Goal: Answer question/provide support: Share knowledge or assist other users

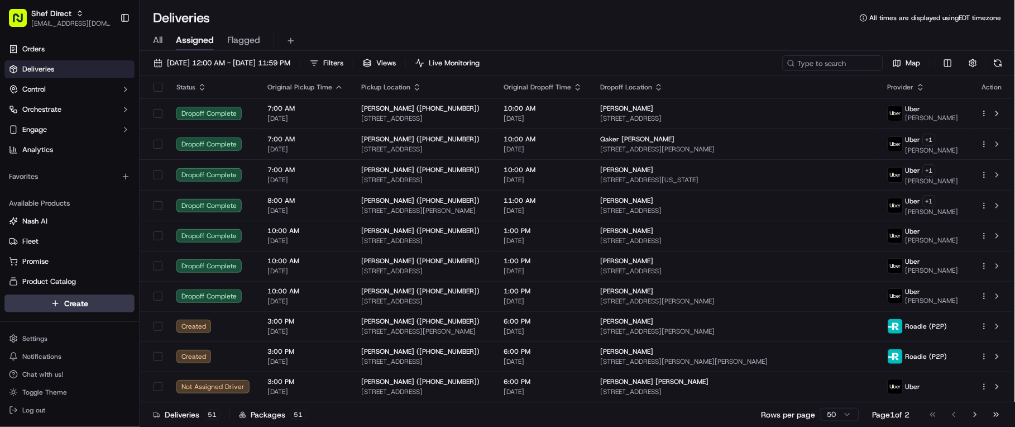
click at [735, 420] on div "Deliveries 51 Packages 51 Rows per page 50 Page 1 of 2 Go to first page Go to p…" at bounding box center [578, 414] width 876 height 25
click at [45, 17] on span "Shef Direct" at bounding box center [51, 13] width 40 height 11
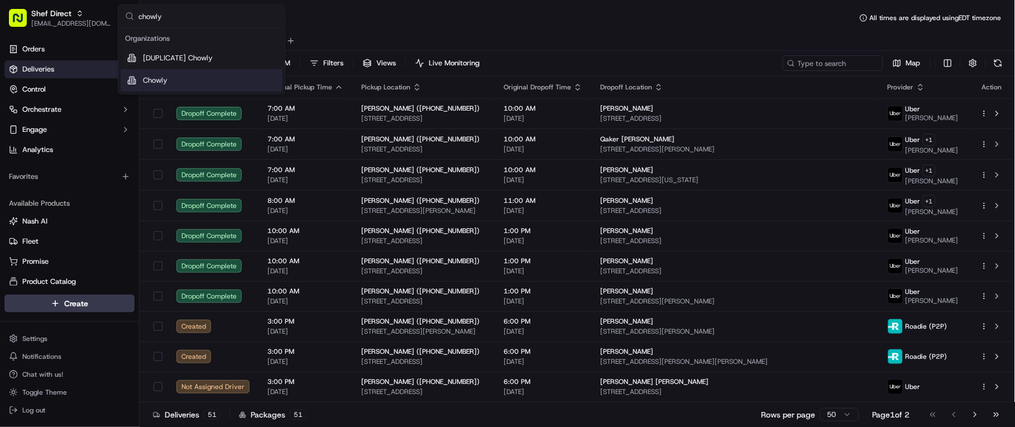
type input "chowly"
click at [178, 82] on div "Chowly" at bounding box center [202, 80] width 162 height 22
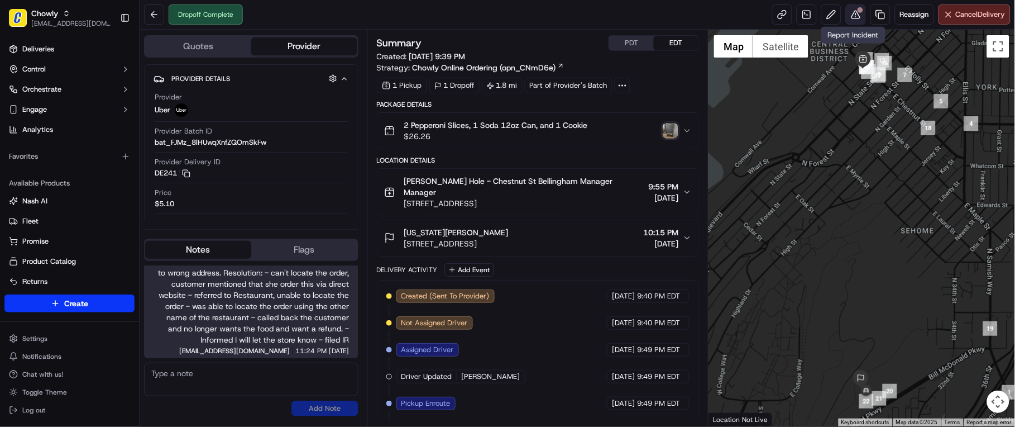
click at [856, 20] on button at bounding box center [856, 14] width 20 height 20
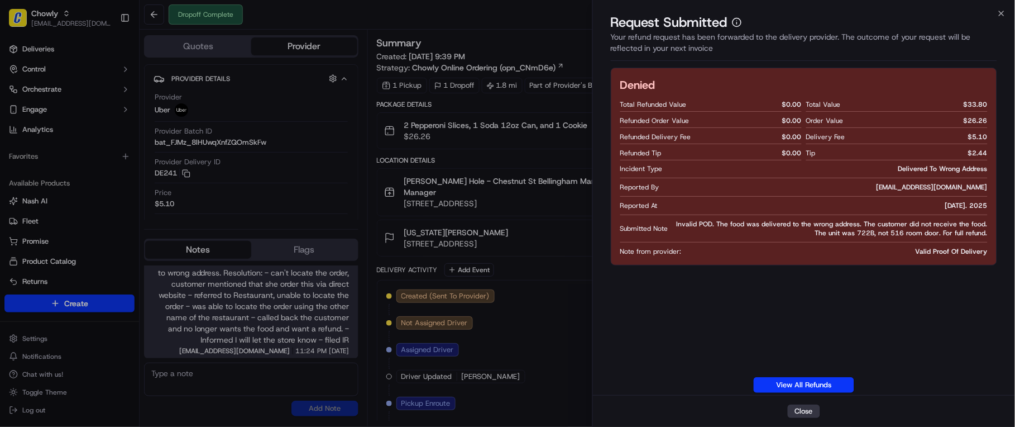
click at [810, 411] on button "Close" at bounding box center [804, 410] width 32 height 13
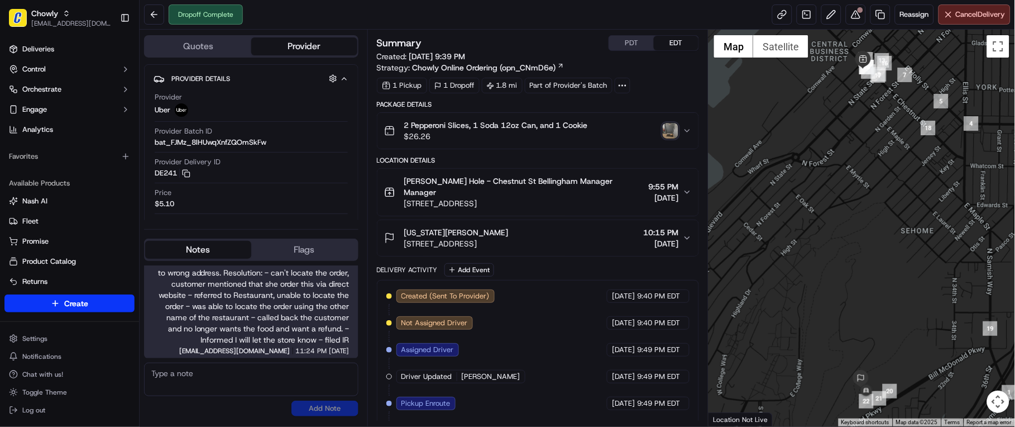
click at [725, 400] on div at bounding box center [862, 228] width 307 height 397
click at [41, 22] on span "[EMAIL_ADDRESS][DOMAIN_NAME]" at bounding box center [71, 23] width 80 height 9
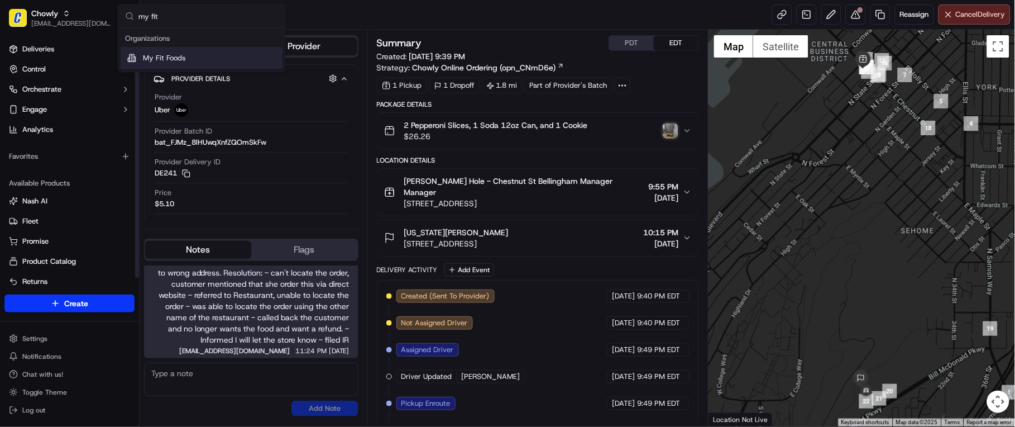
type input "my fit"
click at [169, 62] on span "My Fit Foods" at bounding box center [164, 58] width 42 height 10
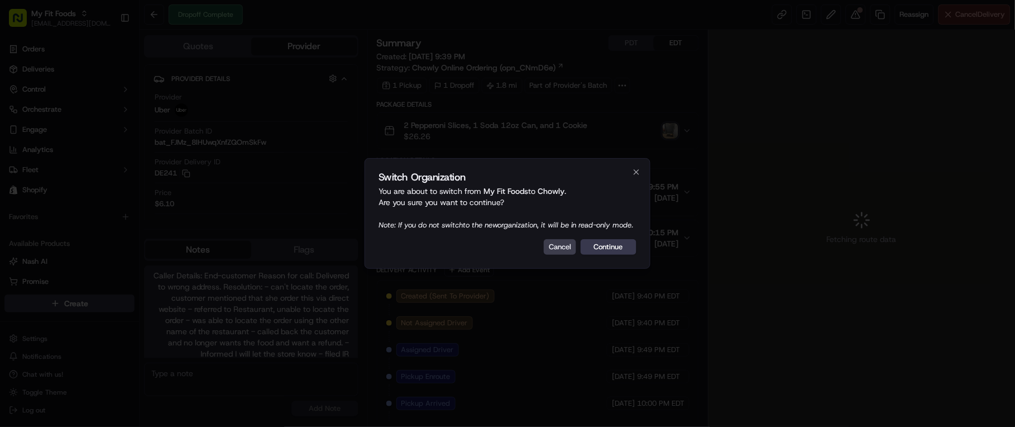
scroll to position [14, 0]
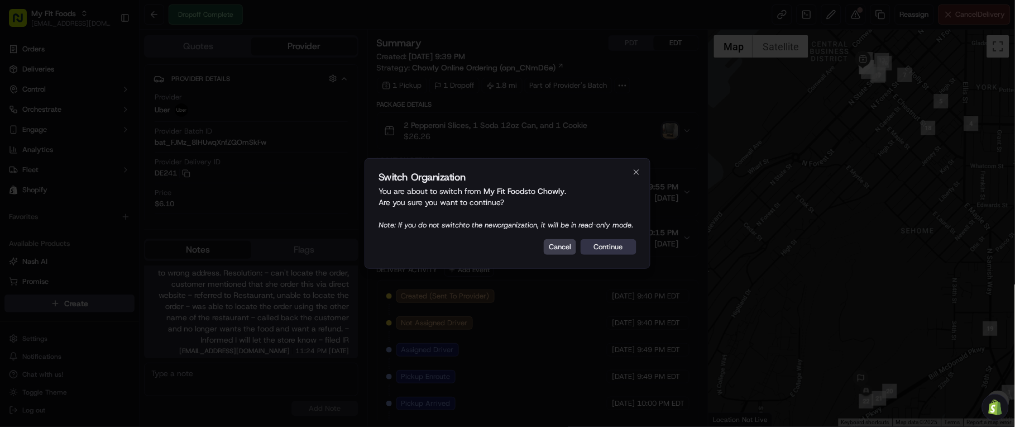
click at [616, 250] on button "Continue" at bounding box center [609, 247] width 56 height 16
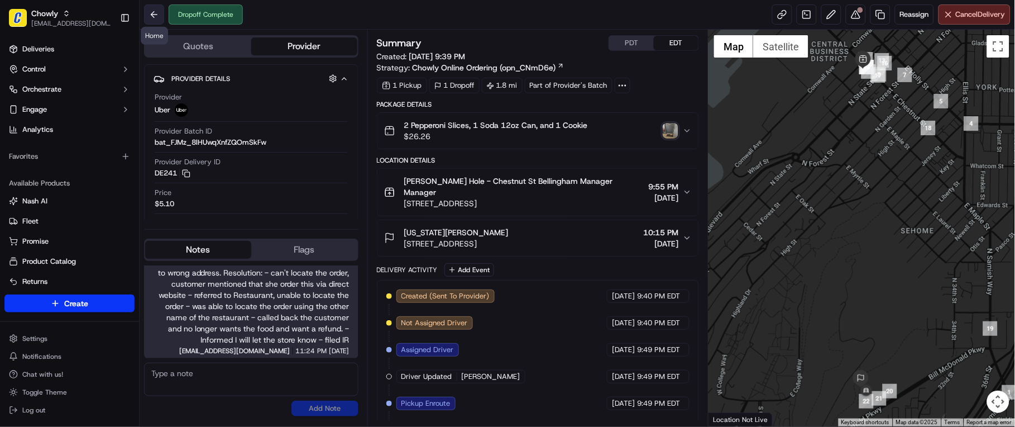
click at [158, 11] on button at bounding box center [154, 14] width 20 height 20
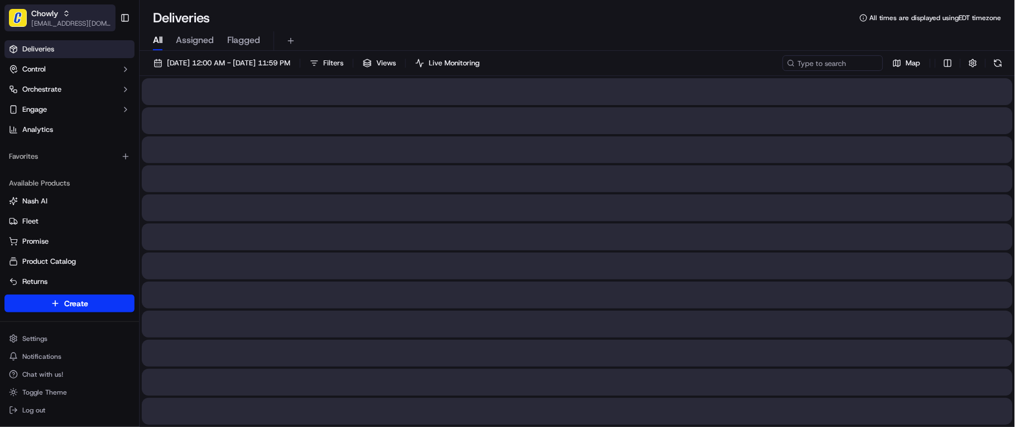
click at [74, 13] on div "Chowly" at bounding box center [71, 13] width 80 height 11
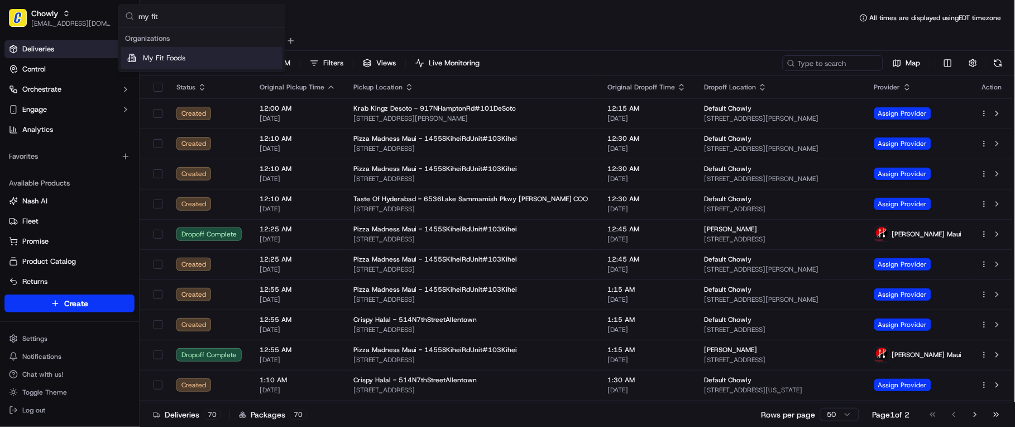
type input "my fit"
click at [168, 59] on span "My Fit Foods" at bounding box center [164, 58] width 42 height 10
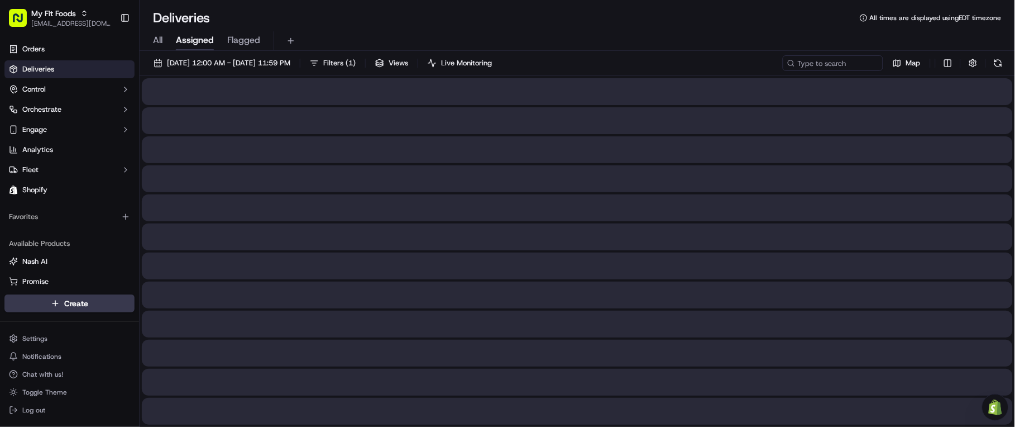
click at [156, 39] on span "All" at bounding box center [157, 40] width 9 height 13
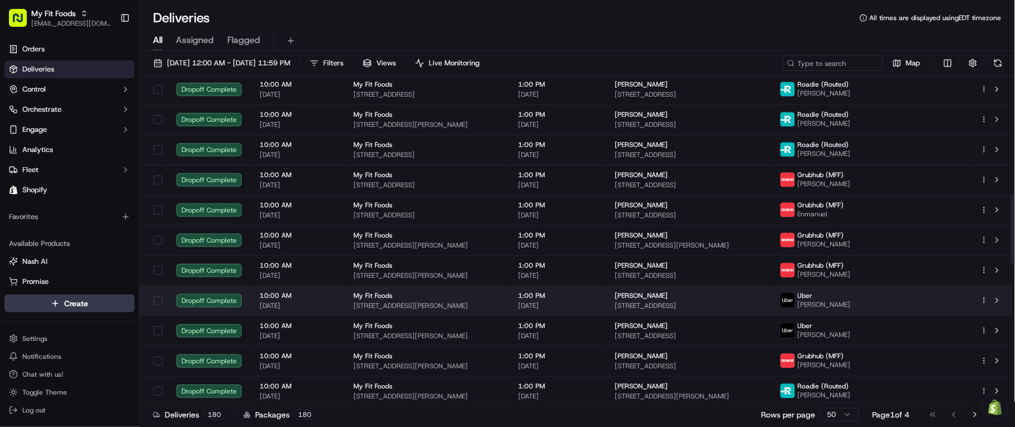
scroll to position [621, 0]
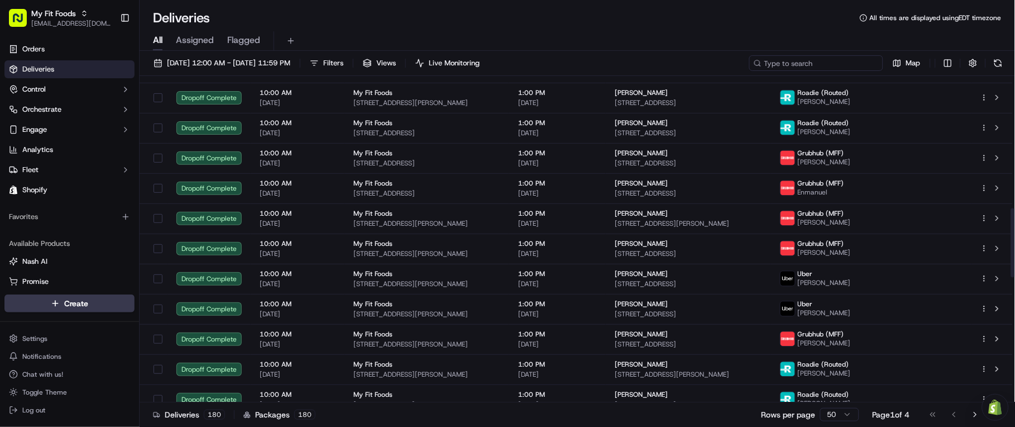
click at [804, 62] on input at bounding box center [817, 63] width 134 height 16
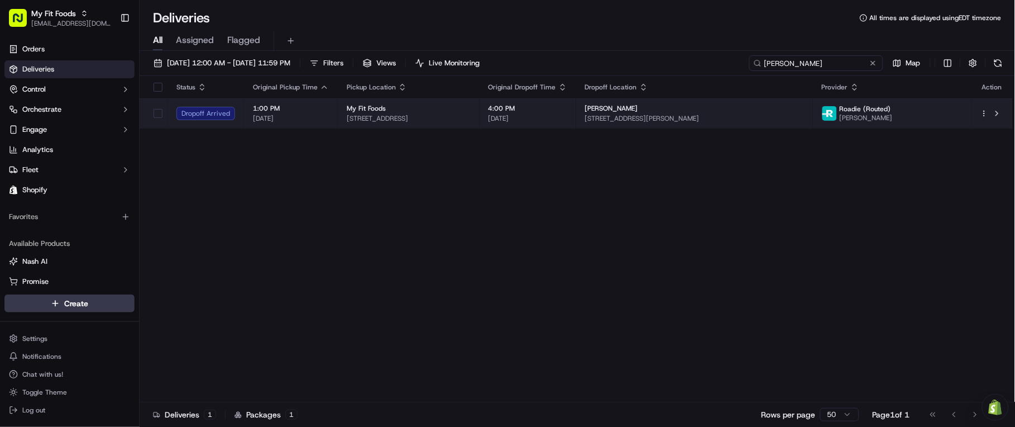
type input "marvin"
click at [638, 105] on span "[PERSON_NAME]" at bounding box center [611, 108] width 53 height 9
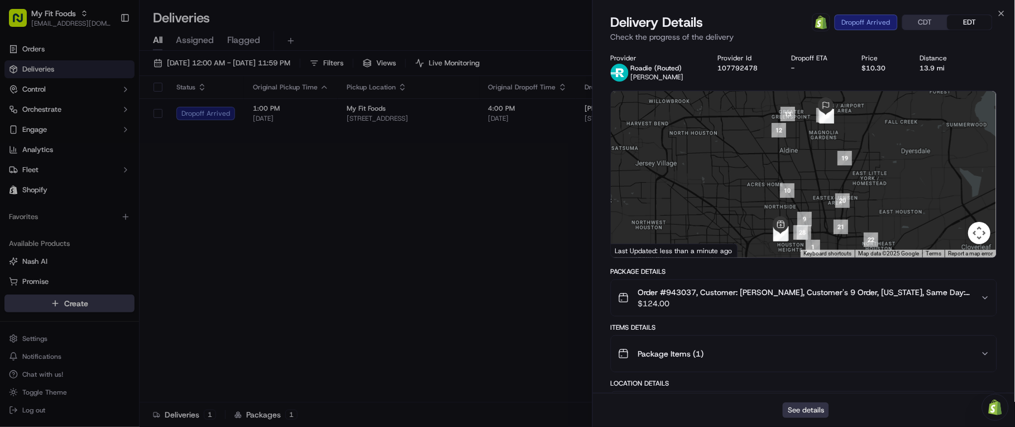
click at [813, 408] on button "See details" at bounding box center [806, 410] width 46 height 16
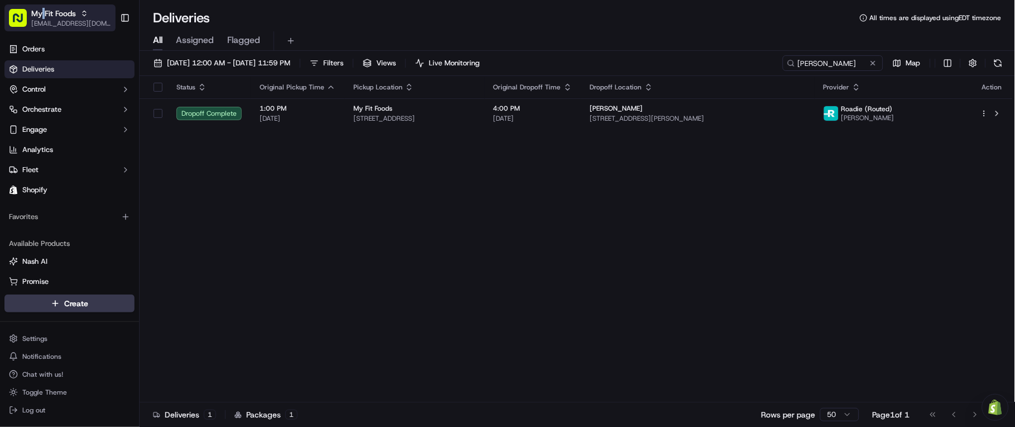
click at [42, 14] on span "My Fit Foods" at bounding box center [53, 13] width 45 height 11
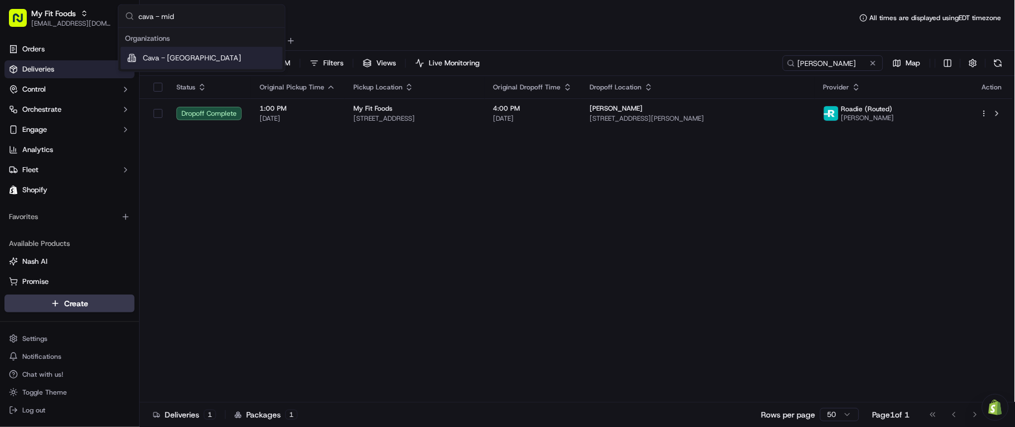
type input "cava - mid"
click at [203, 56] on span "Cava - Midstate Mall" at bounding box center [192, 58] width 98 height 10
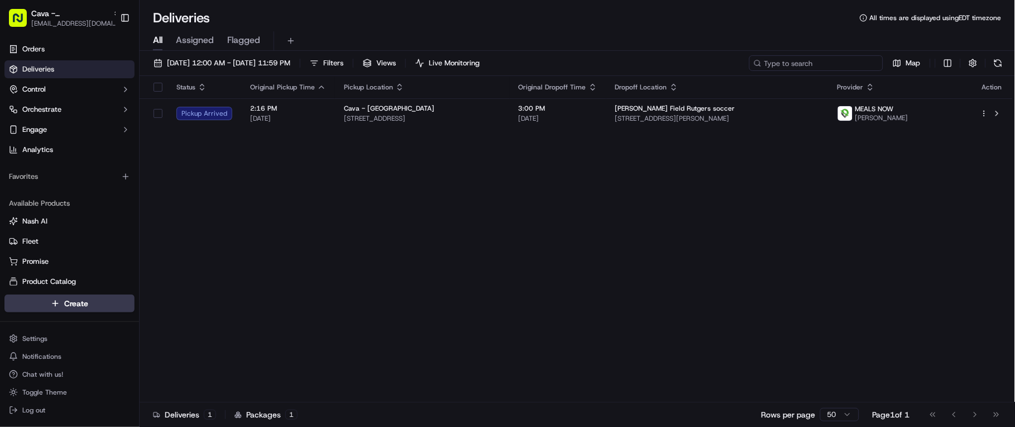
click at [819, 65] on input at bounding box center [817, 63] width 134 height 16
paste input "10500-7429687-8469350"
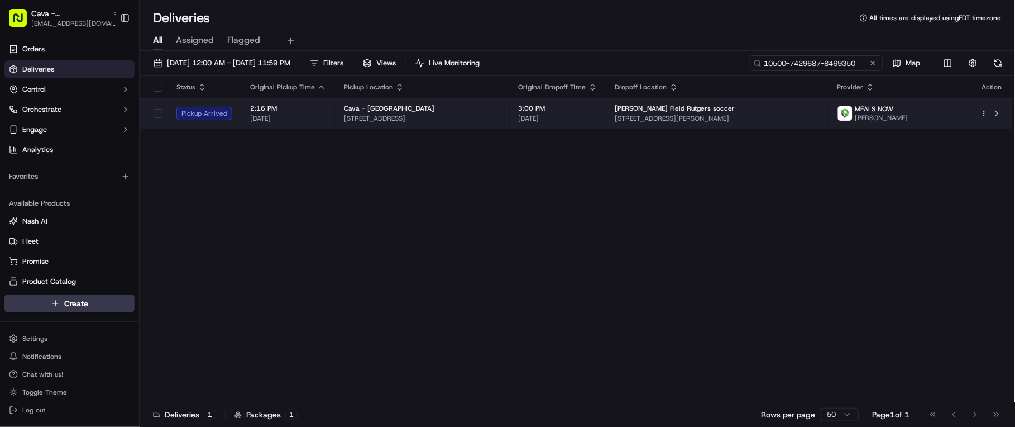
type input "10500-7429687-8469350"
click at [607, 109] on td "3:00 PM 09/21/2025" at bounding box center [558, 113] width 97 height 30
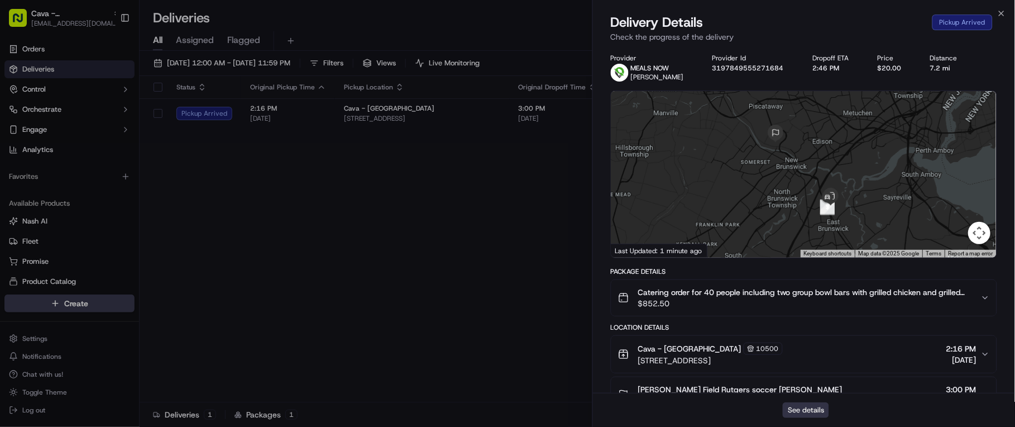
click at [810, 412] on button "See details" at bounding box center [806, 410] width 46 height 16
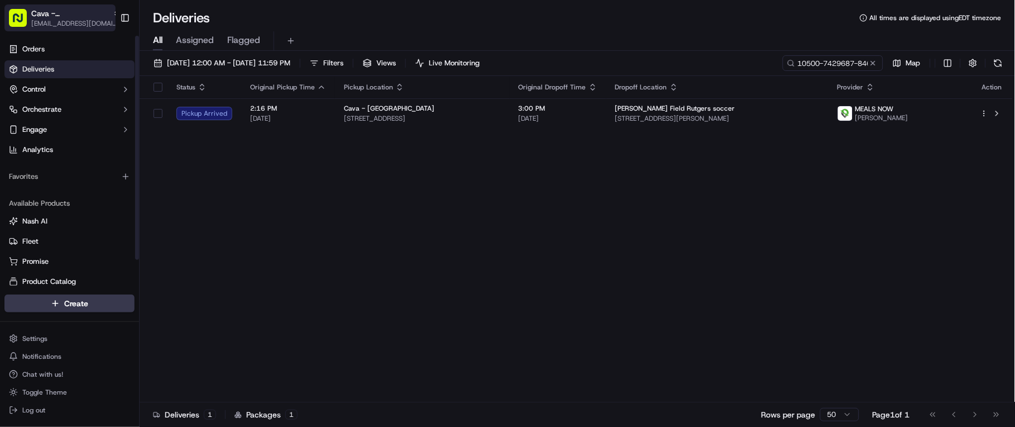
click at [83, 23] on span "[EMAIL_ADDRESS][DOMAIN_NAME]" at bounding box center [75, 23] width 89 height 9
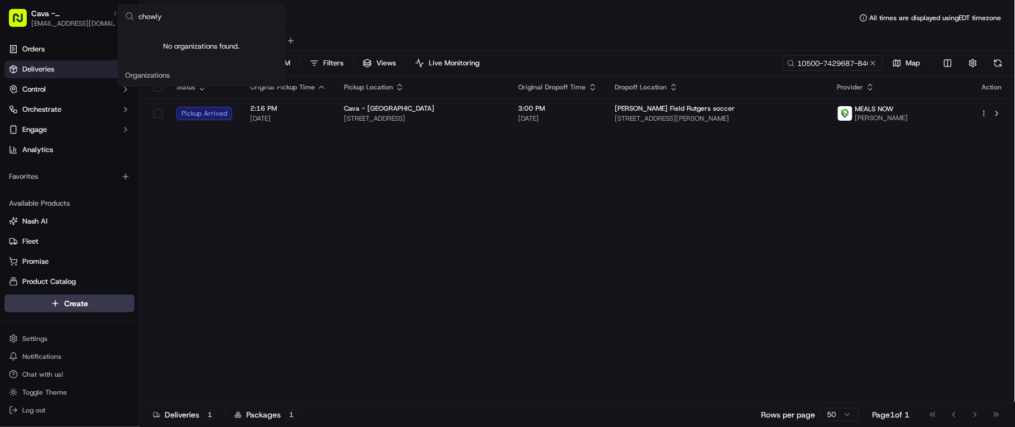
click at [202, 17] on input "chowly" at bounding box center [209, 16] width 140 height 22
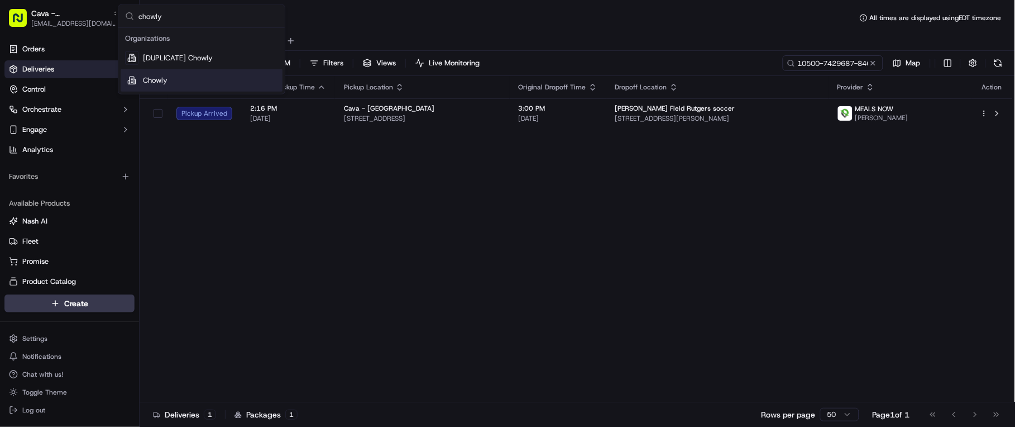
type input "chowly"
click at [182, 80] on div "Chowly" at bounding box center [202, 80] width 162 height 22
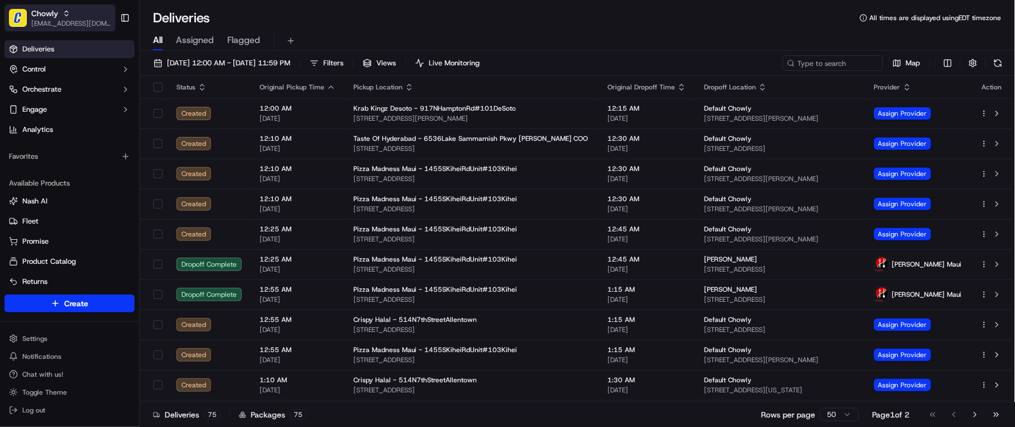
click at [41, 15] on span "Chowly" at bounding box center [44, 13] width 27 height 11
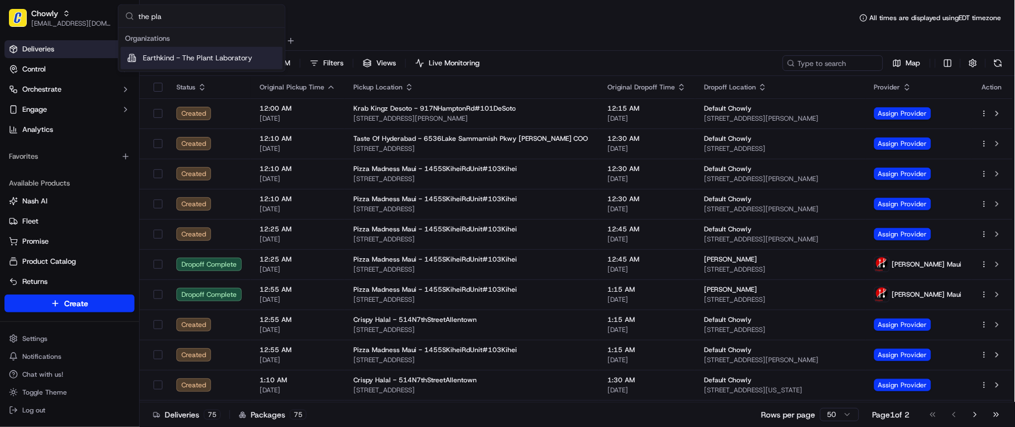
type input "the pla"
click at [188, 15] on input "the pla" at bounding box center [209, 16] width 140 height 22
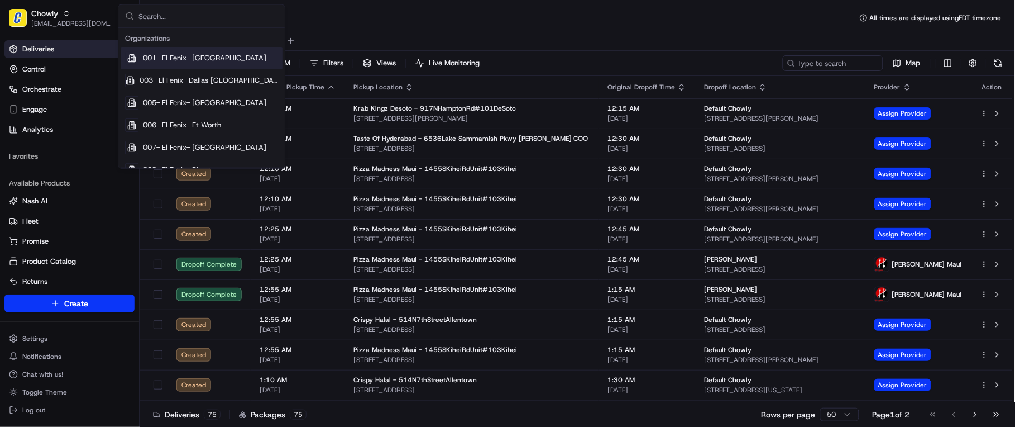
click at [509, 416] on div "Deliveries 75 Packages 75 Rows per page 50 Page 1 of 2 Go to first page Go to p…" at bounding box center [578, 414] width 876 height 25
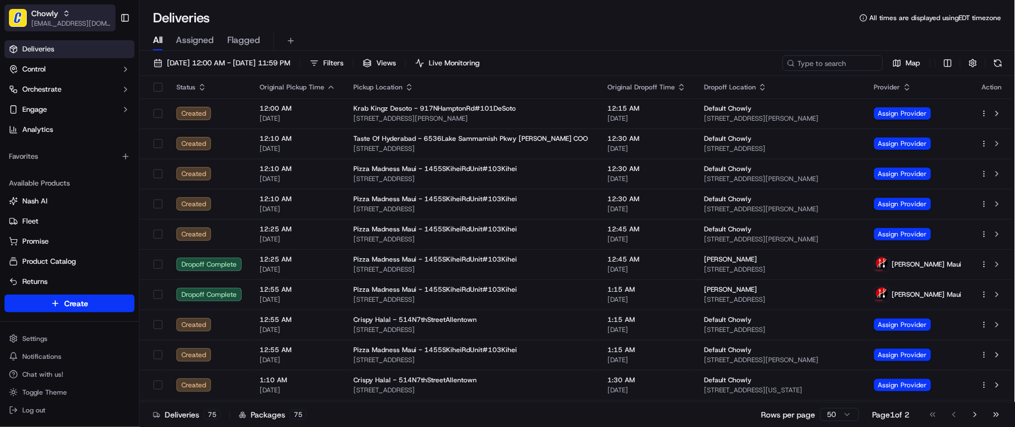
click at [86, 8] on div "Chowly" at bounding box center [71, 13] width 80 height 11
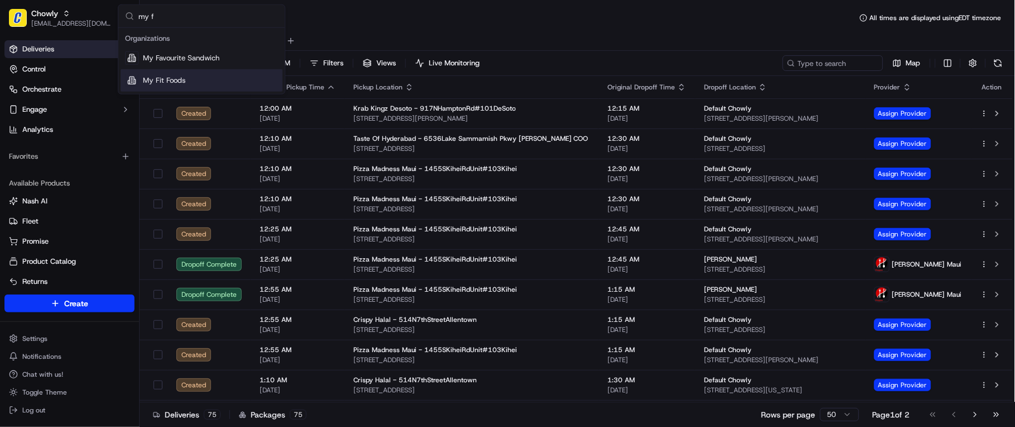
type input "my f"
click at [198, 77] on div "My Fit Foods" at bounding box center [202, 80] width 162 height 22
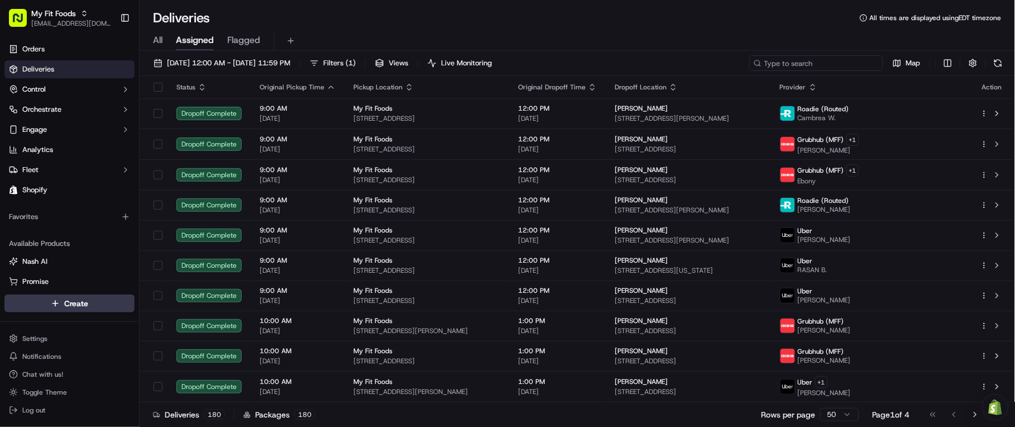
click at [829, 69] on input at bounding box center [817, 63] width 134 height 16
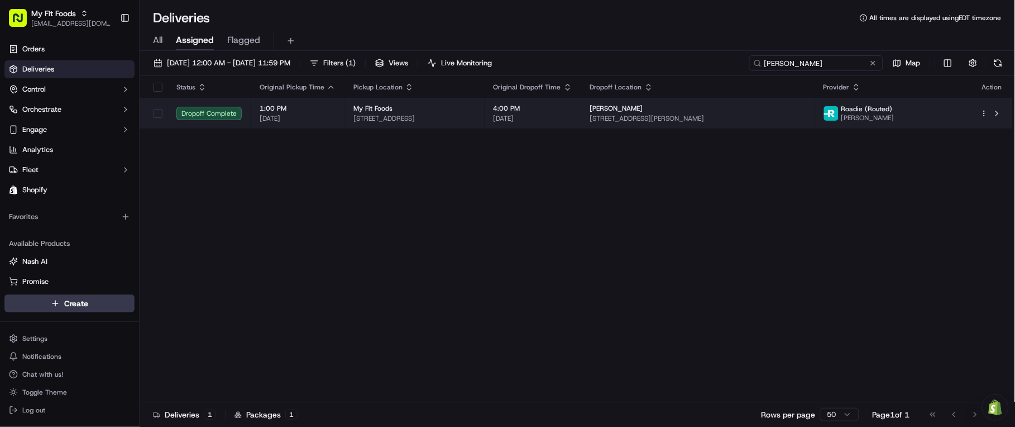
type input "MARVIN"
click at [694, 118] on span "[STREET_ADDRESS][PERSON_NAME]" at bounding box center [698, 118] width 216 height 9
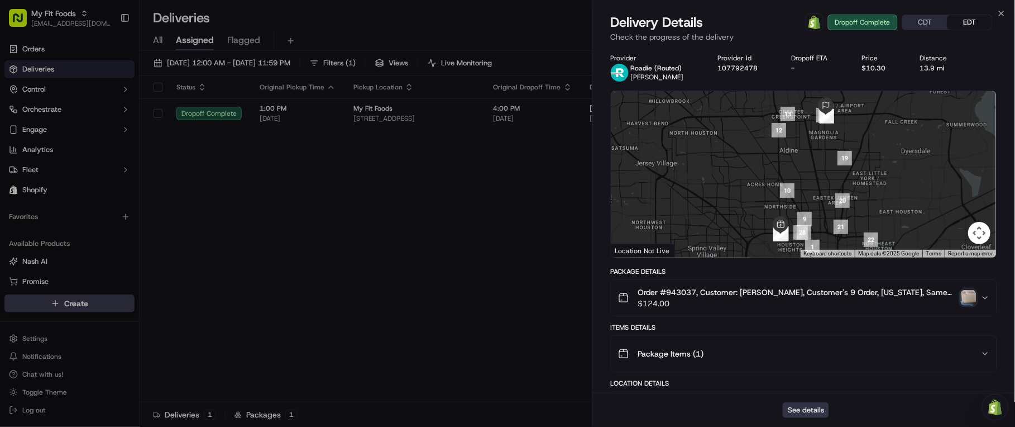
click at [808, 408] on button "See details" at bounding box center [806, 410] width 46 height 16
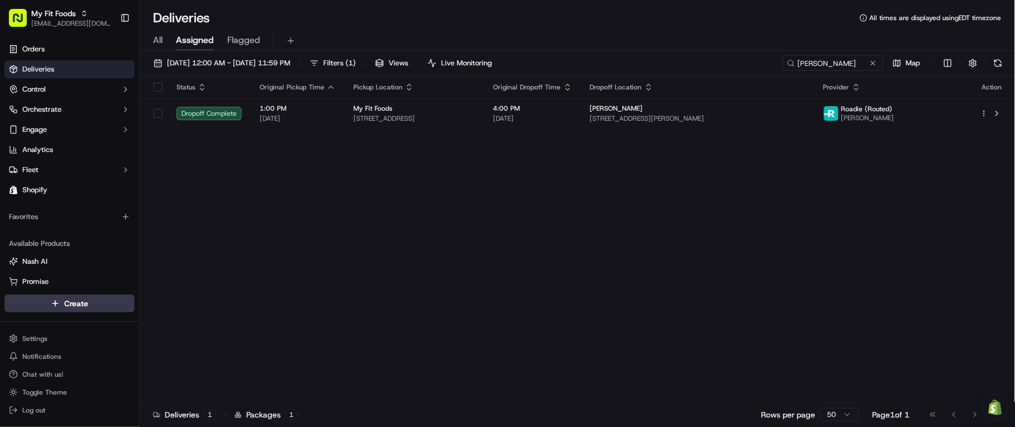
click at [814, 365] on div "Status Original Pickup Time Pickup Location Original Dropoff Time Dropoff Locat…" at bounding box center [577, 239] width 874 height 326
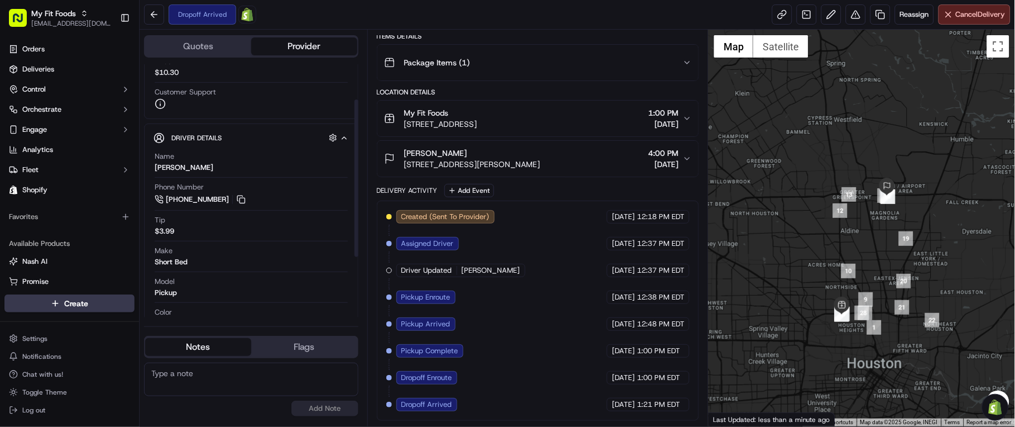
scroll to position [154, 0]
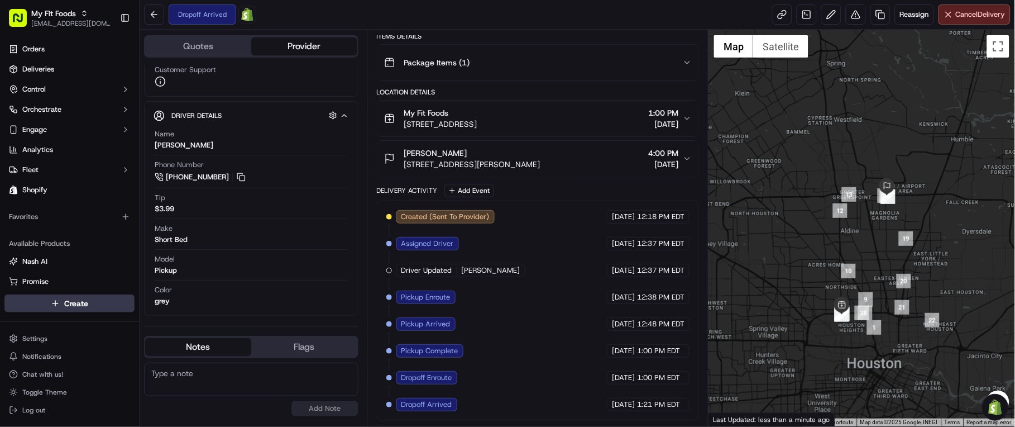
click at [377, 422] on div "Summary CDT EDT Created: 09/21/2025 12:18 PM Strategy: 3rd Party DS (dss_HcAFS2…" at bounding box center [539, 228] width 342 height 397
click at [769, 405] on div at bounding box center [862, 228] width 307 height 397
click at [683, 155] on icon "button" at bounding box center [687, 158] width 9 height 9
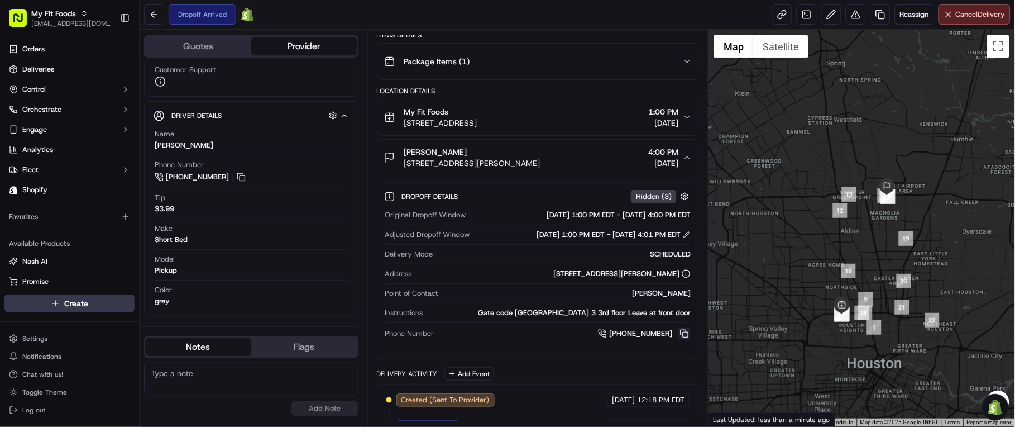
click at [686, 332] on button at bounding box center [685, 333] width 12 height 12
click at [686, 333] on button at bounding box center [685, 333] width 12 height 12
click at [805, 385] on div at bounding box center [862, 228] width 307 height 397
click at [812, 373] on div at bounding box center [862, 228] width 307 height 397
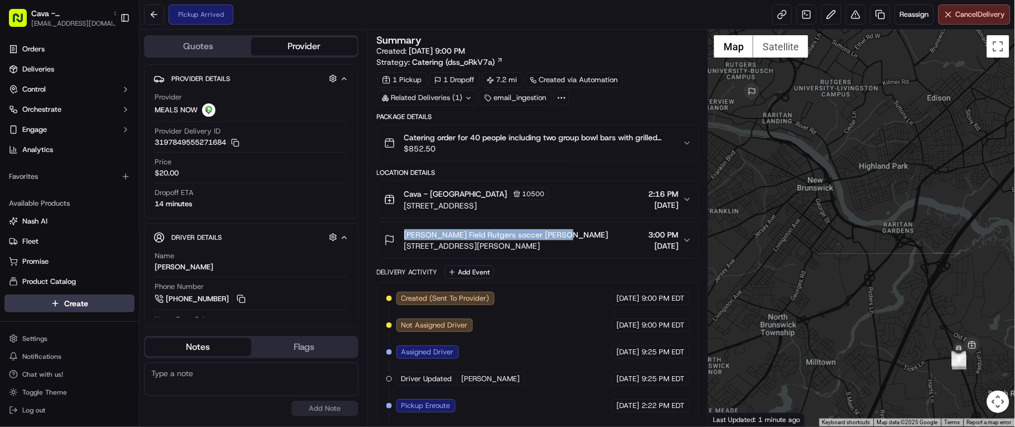
drag, startPoint x: 397, startPoint y: 232, endPoint x: 564, endPoint y: 233, distance: 167.0
click at [564, 233] on div "[PERSON_NAME] Field Rutgers soccer [PERSON_NAME] [STREET_ADDRESS][PERSON_NAME] …" at bounding box center [533, 240] width 299 height 22
copy span "[PERSON_NAME] Field Rutgers soccer [PERSON_NAME]"
click at [685, 243] on icon "button" at bounding box center [687, 240] width 9 height 9
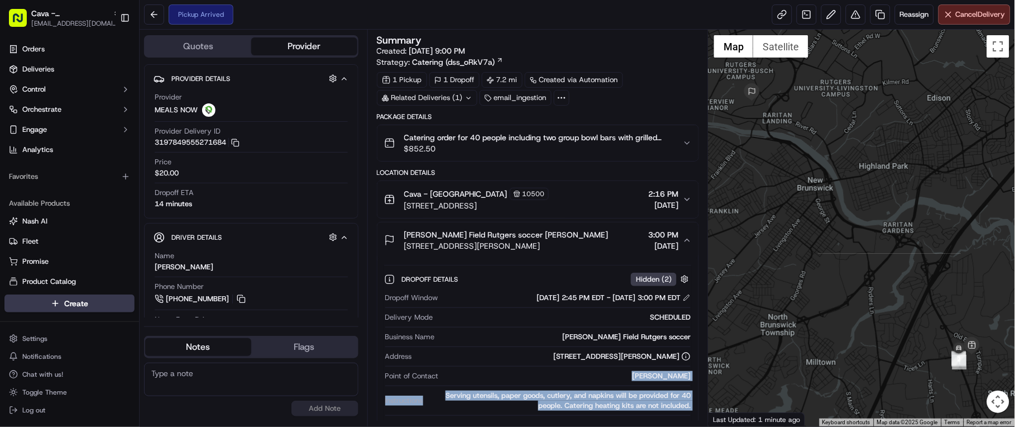
drag, startPoint x: 641, startPoint y: 373, endPoint x: 700, endPoint y: 374, distance: 59.2
click at [700, 374] on div "Summary Created: [DATE] 9:00 PM Strategy: Catering (dss_oRkV7a) 1 Pickup 1 Drop…" at bounding box center [539, 228] width 342 height 397
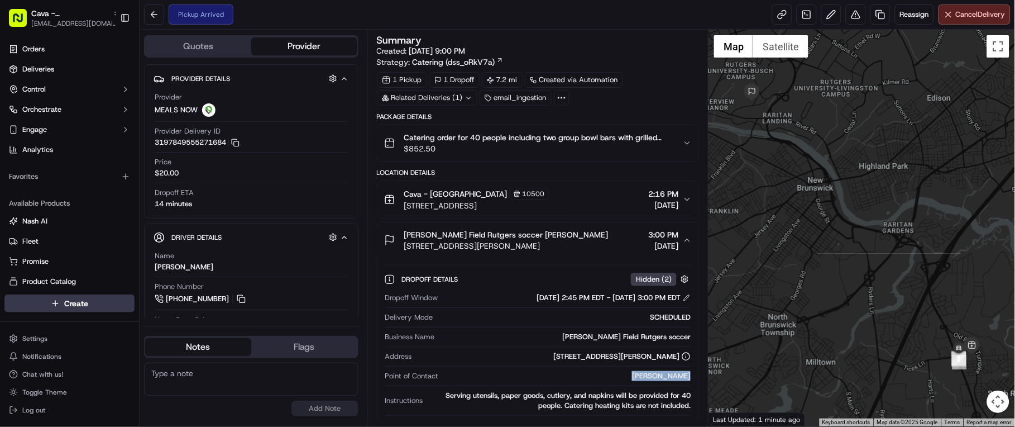
click at [693, 377] on div "Dropoff Details Hidden ( 2 ) Dropoff Window 09/21/2025 2:45 PM EDT - 09/21/2025…" at bounding box center [539, 350] width 322 height 185
copy div "Trish Dipaolo"
click at [477, 371] on div "Trish Dipaolo" at bounding box center [567, 376] width 248 height 10
drag, startPoint x: 437, startPoint y: 375, endPoint x: 438, endPoint y: 381, distance: 6.8
click at [437, 375] on span "Point of Contact" at bounding box center [412, 376] width 54 height 10
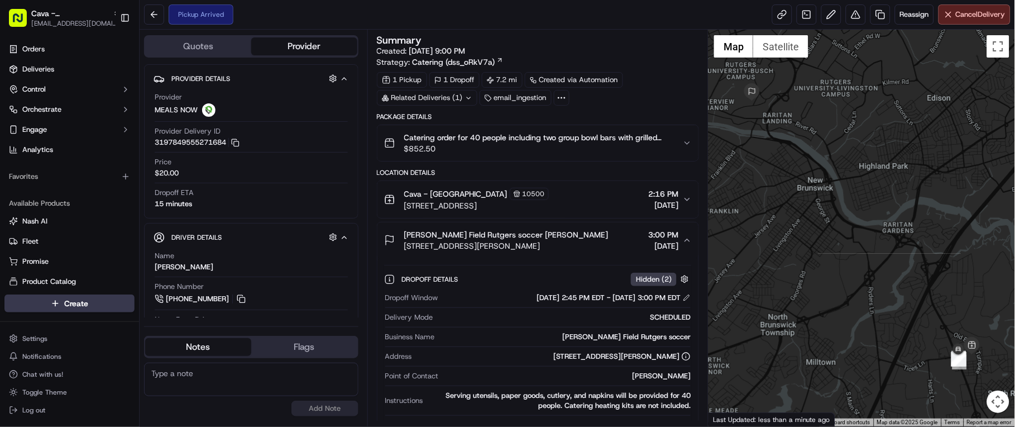
click at [830, 385] on div at bounding box center [862, 228] width 307 height 397
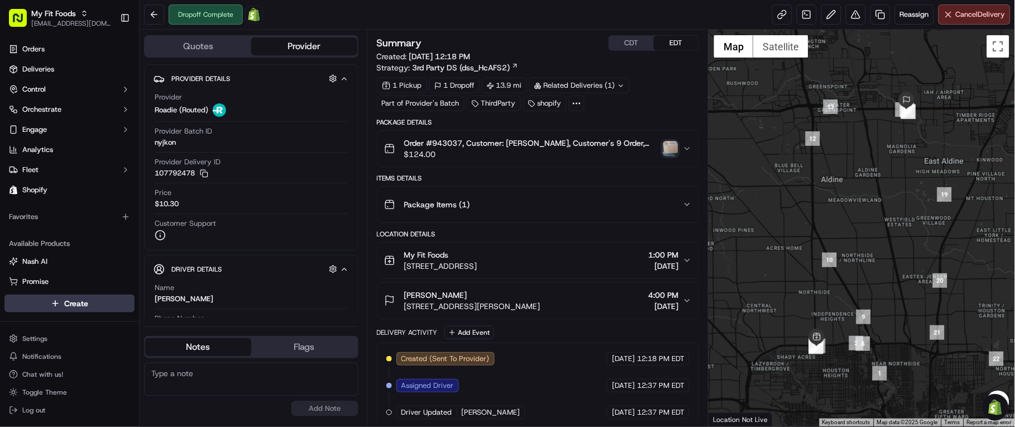
click at [674, 150] on img "button" at bounding box center [671, 149] width 16 height 16
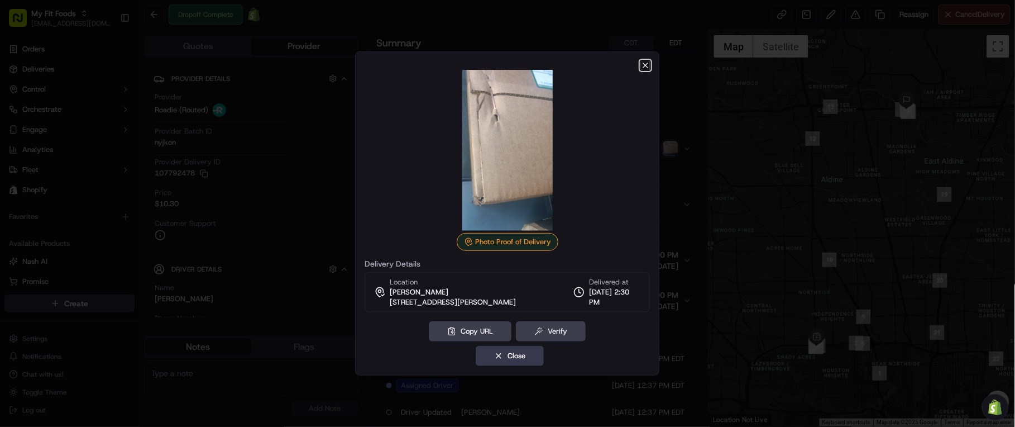
click at [647, 63] on icon "button" at bounding box center [646, 65] width 4 height 4
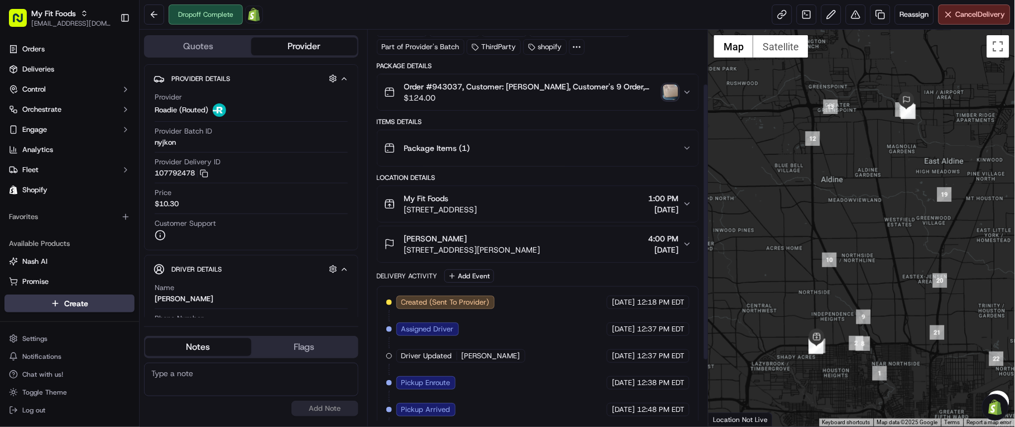
scroll to position [170, 0]
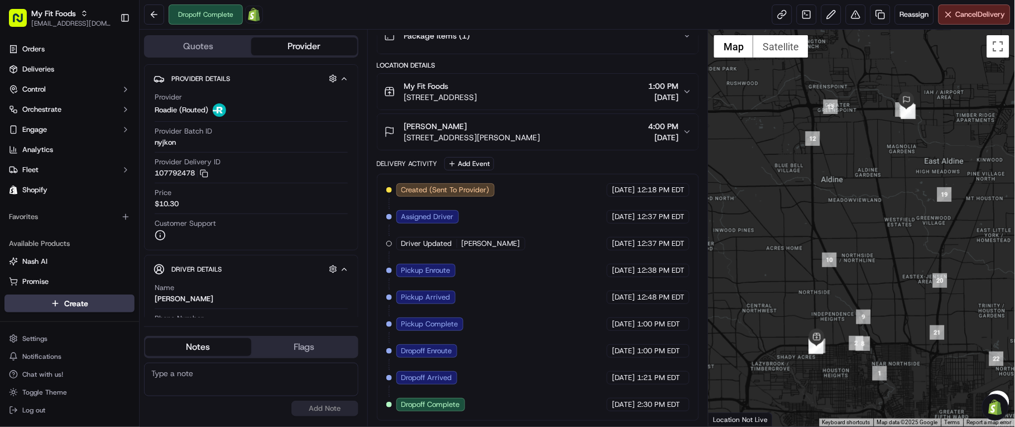
click at [374, 404] on div "Summary CDT EDT Created: [DATE] 12:18 PM Strategy: 3rd Party DS (dss_HcAFS2) 1 …" at bounding box center [539, 228] width 342 height 397
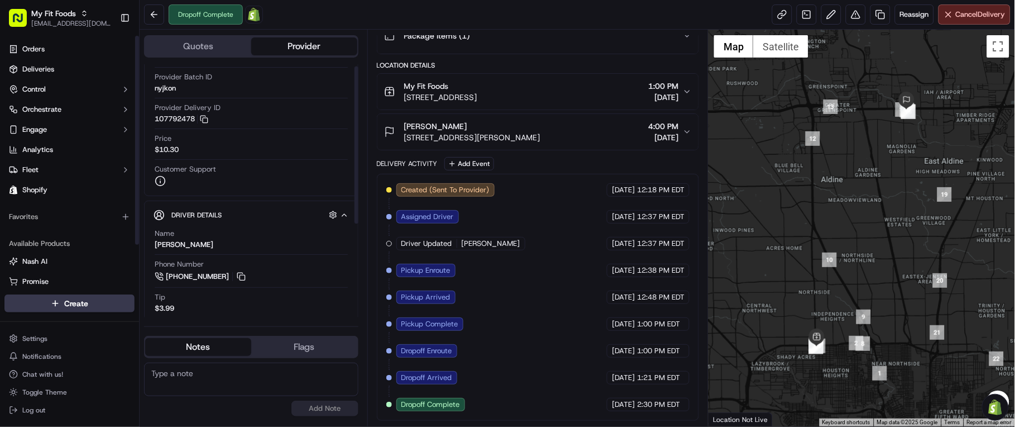
scroll to position [154, 0]
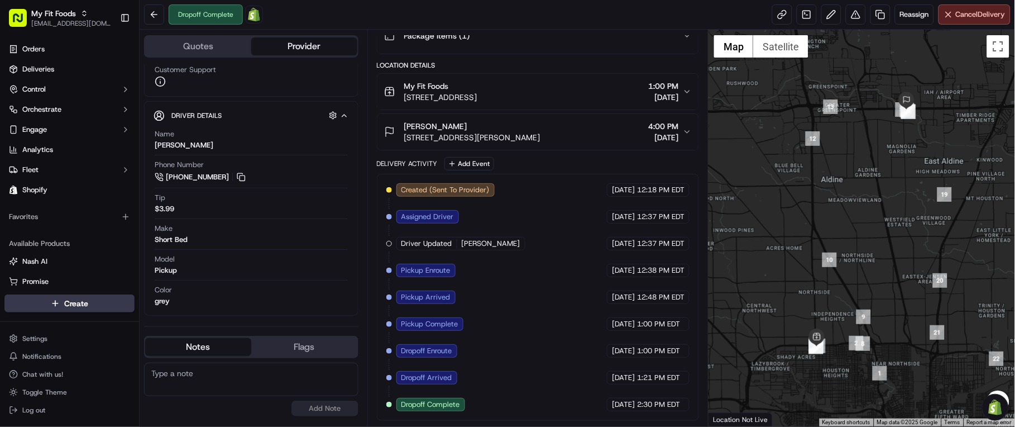
click at [230, 381] on textarea at bounding box center [251, 379] width 214 height 34
paste textarea "Caller Details: Driver Reason for call: Can't update the status, app is not wor…"
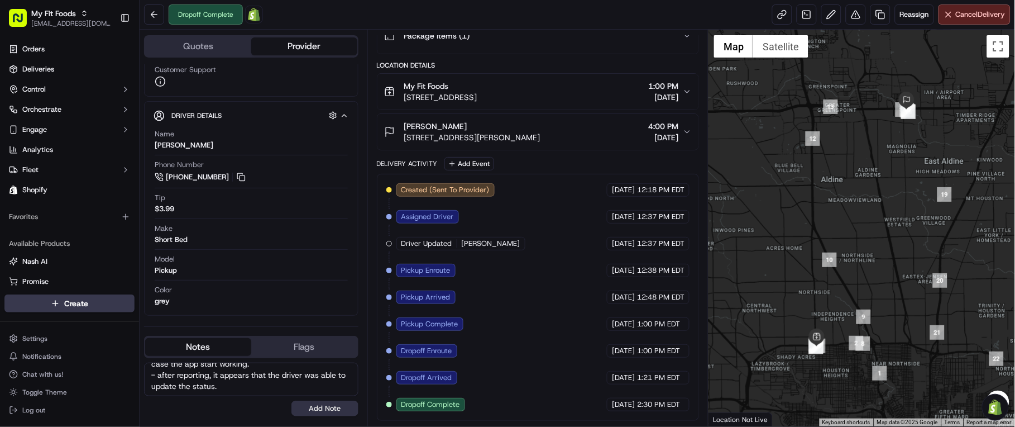
type textarea "Caller Details: Driver Reason for call: Can't update the status, app is not wor…"
click at [327, 412] on button "Add Note" at bounding box center [325, 408] width 67 height 16
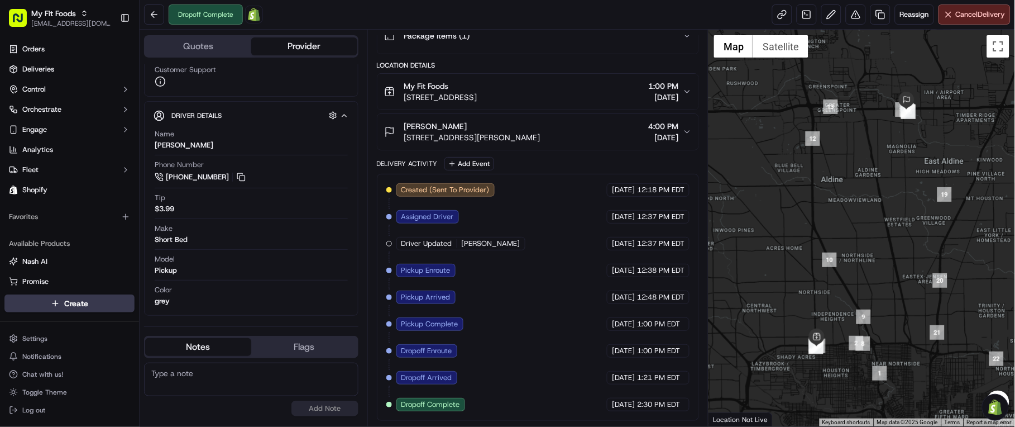
scroll to position [0, 0]
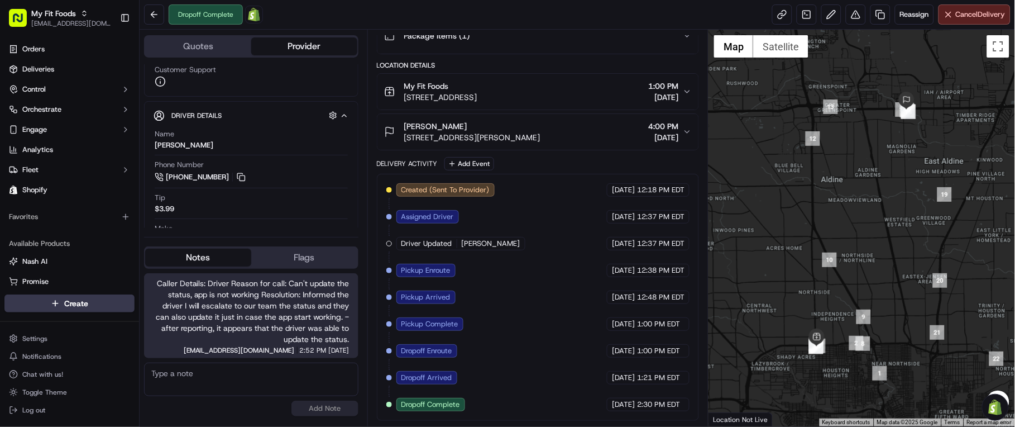
click at [784, 398] on div at bounding box center [862, 228] width 307 height 397
